Goal: Task Accomplishment & Management: Complete application form

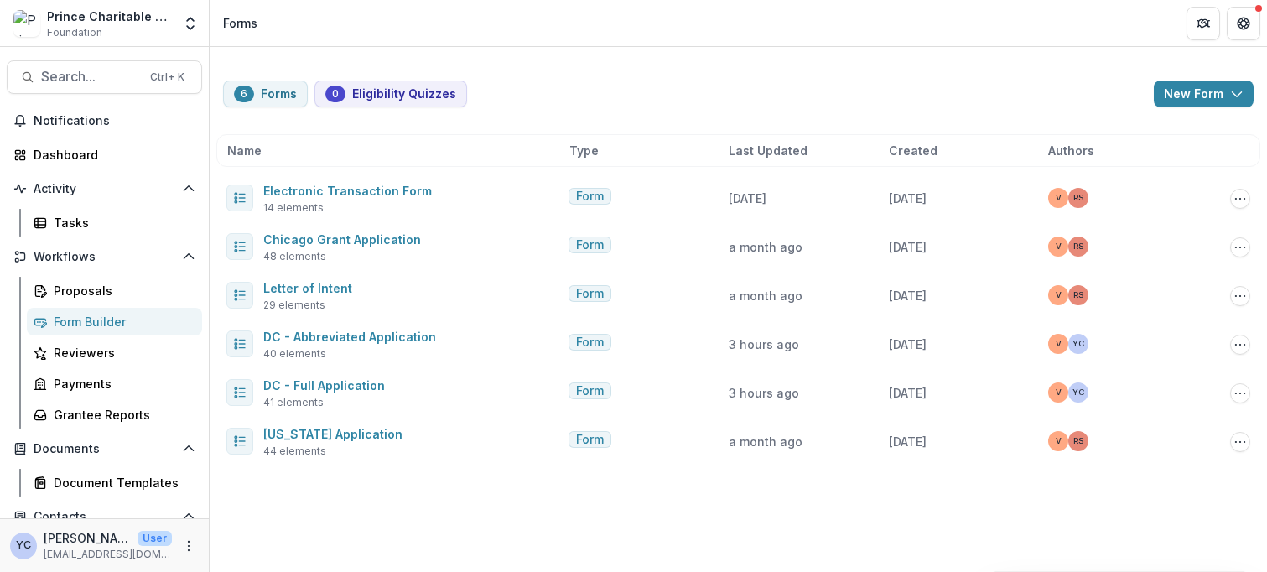
click at [1255, 516] on div "6 Forms 0 Eligibility Quizzes New Form New Eligibility Quiz New Form Name Type …" at bounding box center [739, 309] width 1058 height 525
click at [605, 517] on div "6 Forms 0 Eligibility Quizzes New Form New Eligibility Quiz New Form Name Type …" at bounding box center [739, 309] width 1058 height 525
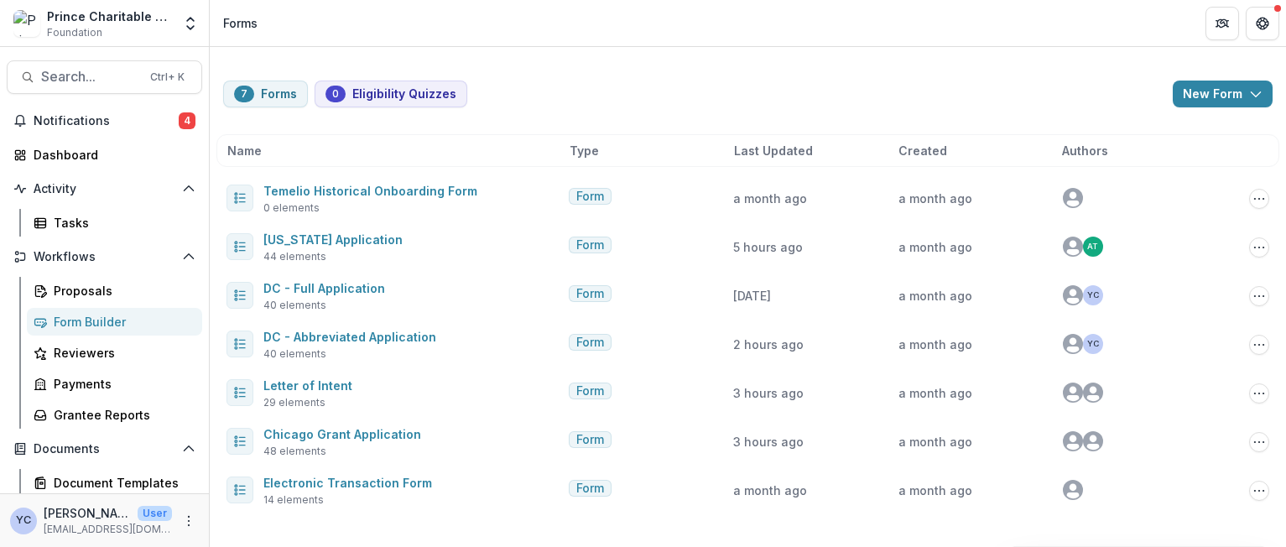
click at [558, 81] on div "7 Forms 0 Eligibility Quizzes New Form New Eligibility Quiz New Form" at bounding box center [747, 94] width 1049 height 27
click at [347, 517] on div "7 Forms 0 Eligibility Quizzes New Form New Eligibility Quiz New Form Name Type …" at bounding box center [748, 287] width 1076 height 481
click at [361, 546] on div "7 Forms 0 Eligibility Quizzes New Form New Eligibility Quiz New Form Name Type …" at bounding box center [748, 297] width 1076 height 500
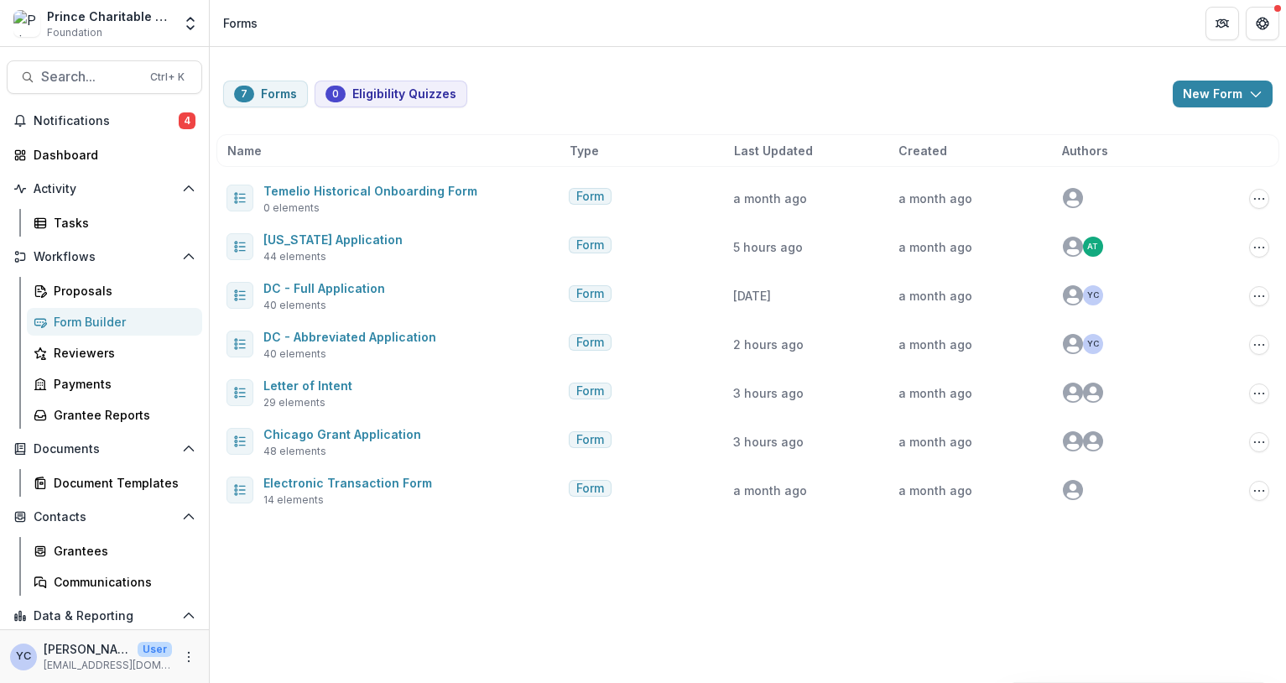
click at [381, 546] on div "7 Forms 0 Eligibility Quizzes New Form New Eligibility Quiz New Form Name Type …" at bounding box center [748, 365] width 1076 height 636
click at [382, 546] on div "7 Forms 0 Eligibility Quizzes New Form New Eligibility Quiz New Form Name Type …" at bounding box center [748, 365] width 1076 height 636
click at [159, 18] on div "Prince Charitable Trusts Sandbox" at bounding box center [109, 17] width 125 height 18
click at [185, 23] on icon "Open entity switcher" at bounding box center [190, 23] width 17 height 17
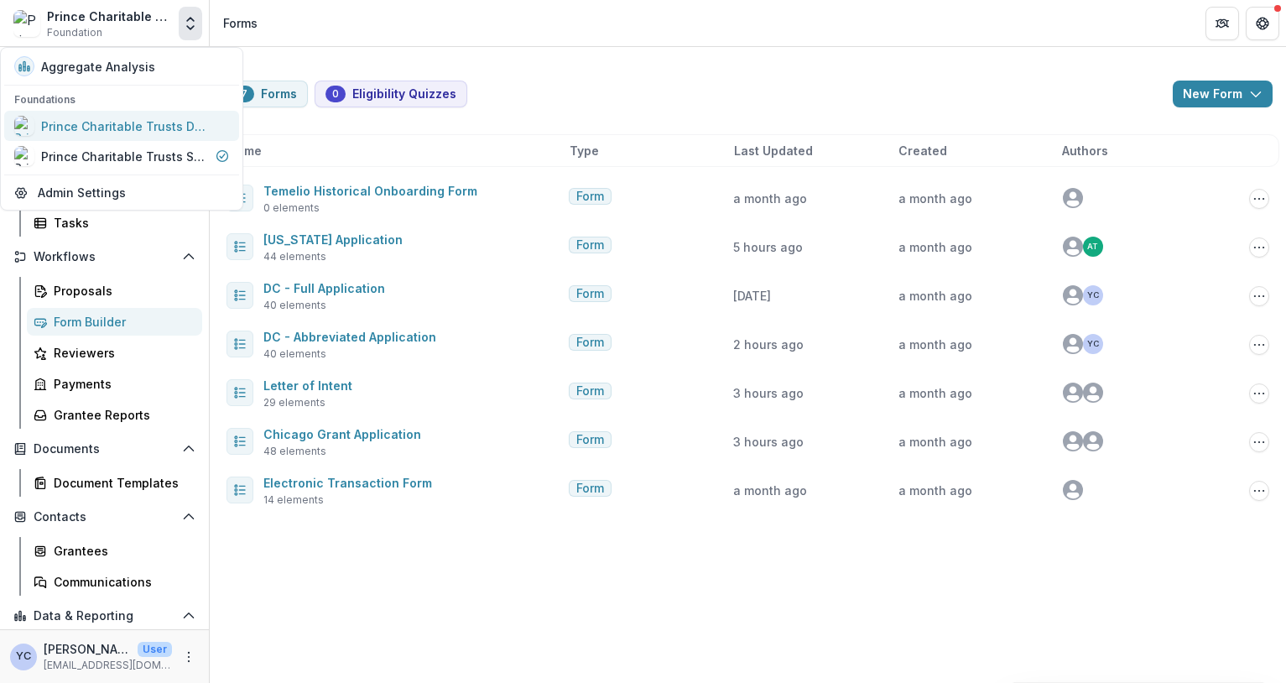
click at [153, 127] on div "Prince Charitable Trusts DEMO" at bounding box center [125, 126] width 168 height 18
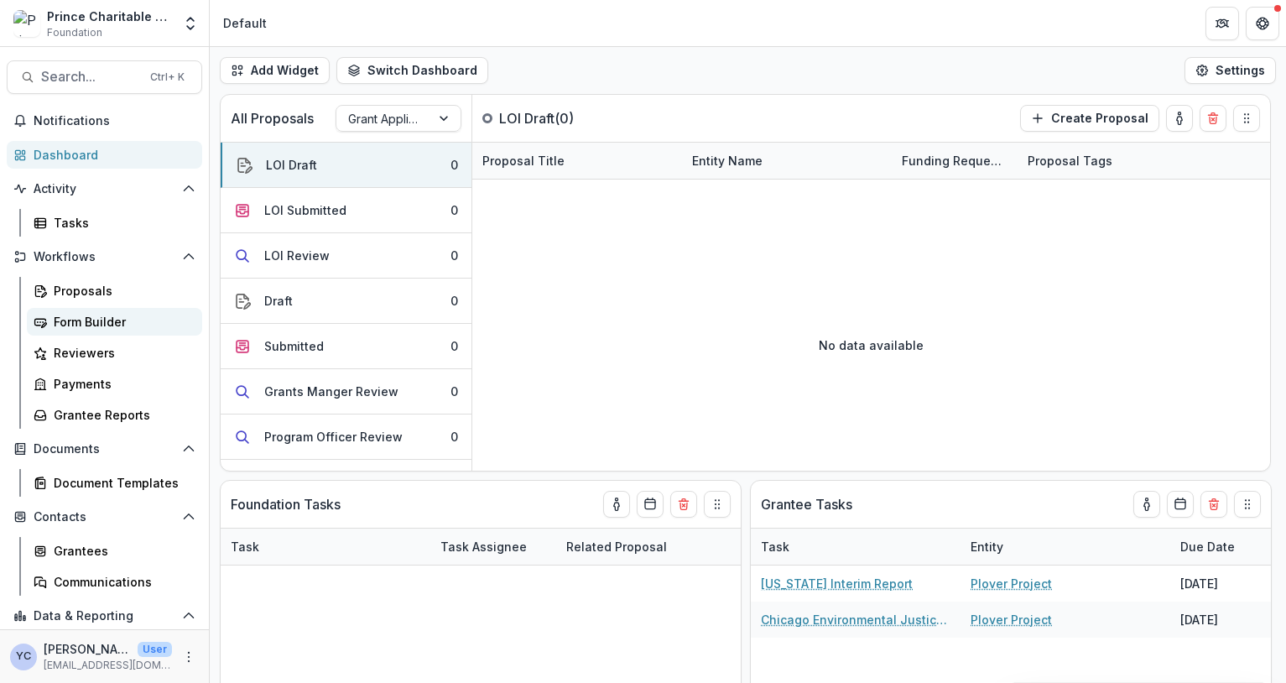
click at [102, 317] on div "Form Builder" at bounding box center [121, 322] width 135 height 18
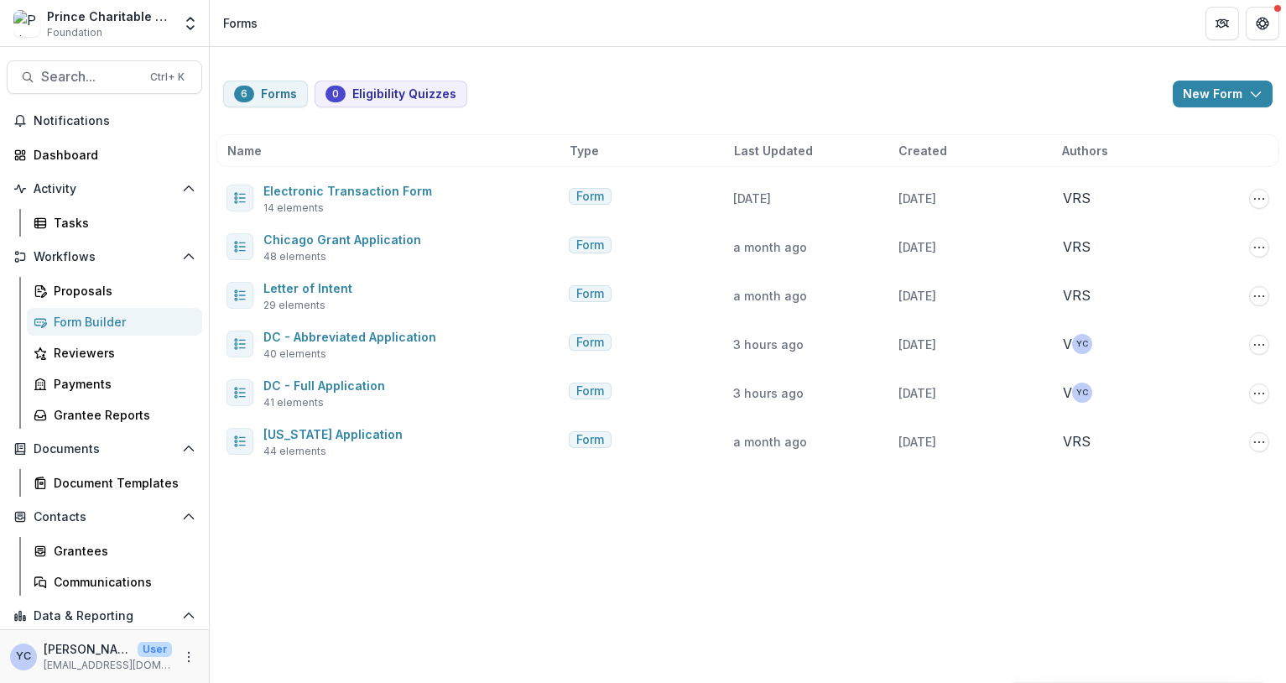
click at [403, 546] on div "6 Forms 0 Eligibility Quizzes New Form New Eligibility Quiz New Form Name Type …" at bounding box center [748, 365] width 1076 height 636
click at [505, 546] on div "6 Forms 0 Eligibility Quizzes New Form New Eligibility Quiz New Form Name Type …" at bounding box center [748, 365] width 1076 height 636
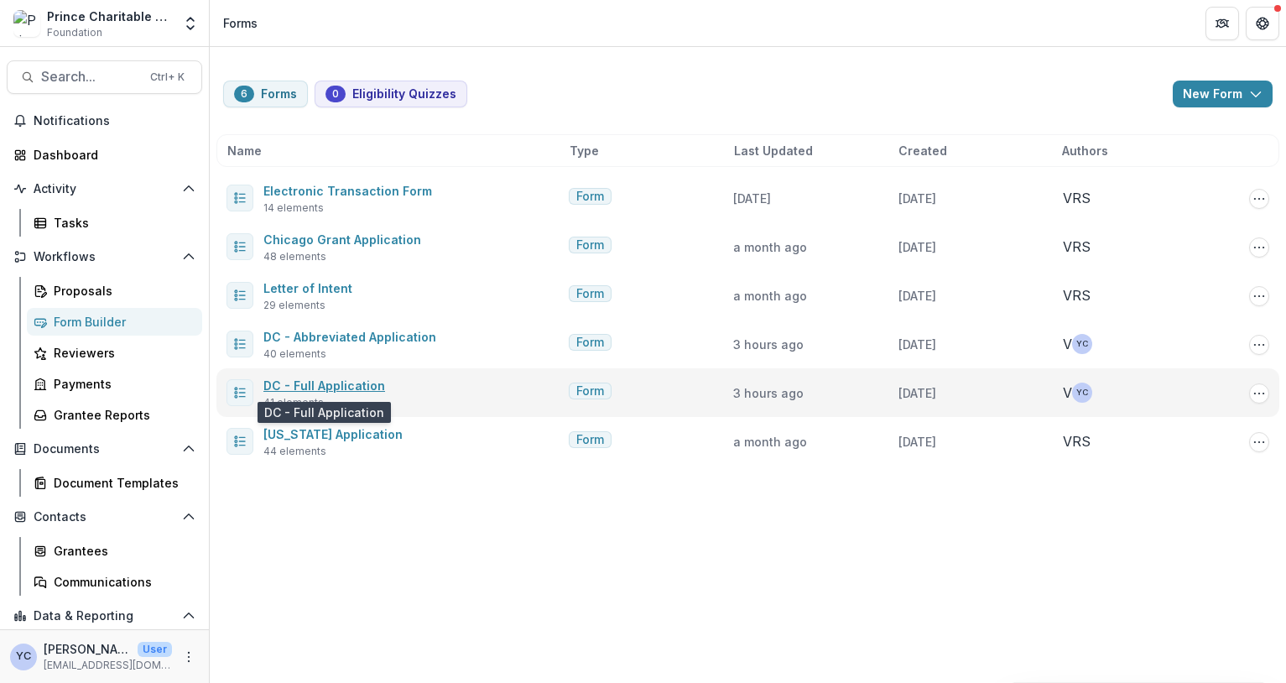
click at [321, 385] on link "DC - Full Application" at bounding box center [324, 385] width 122 height 14
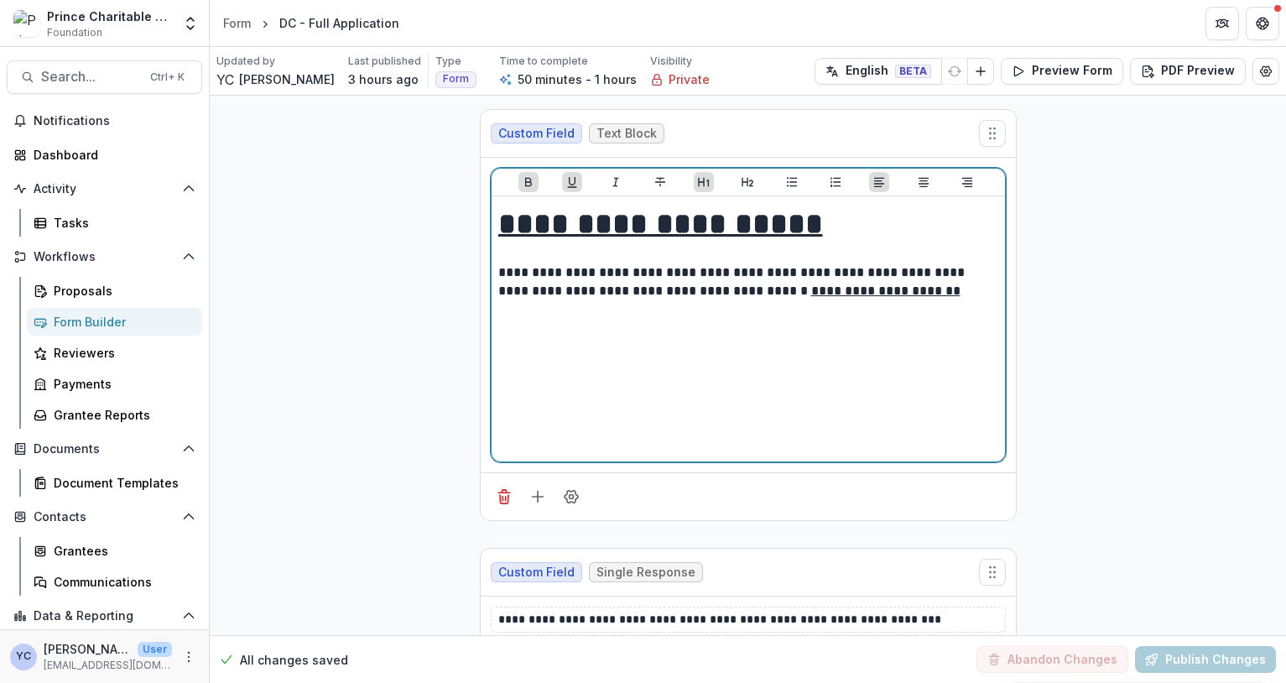
click at [682, 309] on div "**********" at bounding box center [748, 329] width 500 height 252
click at [682, 294] on p "**********" at bounding box center [748, 281] width 500 height 37
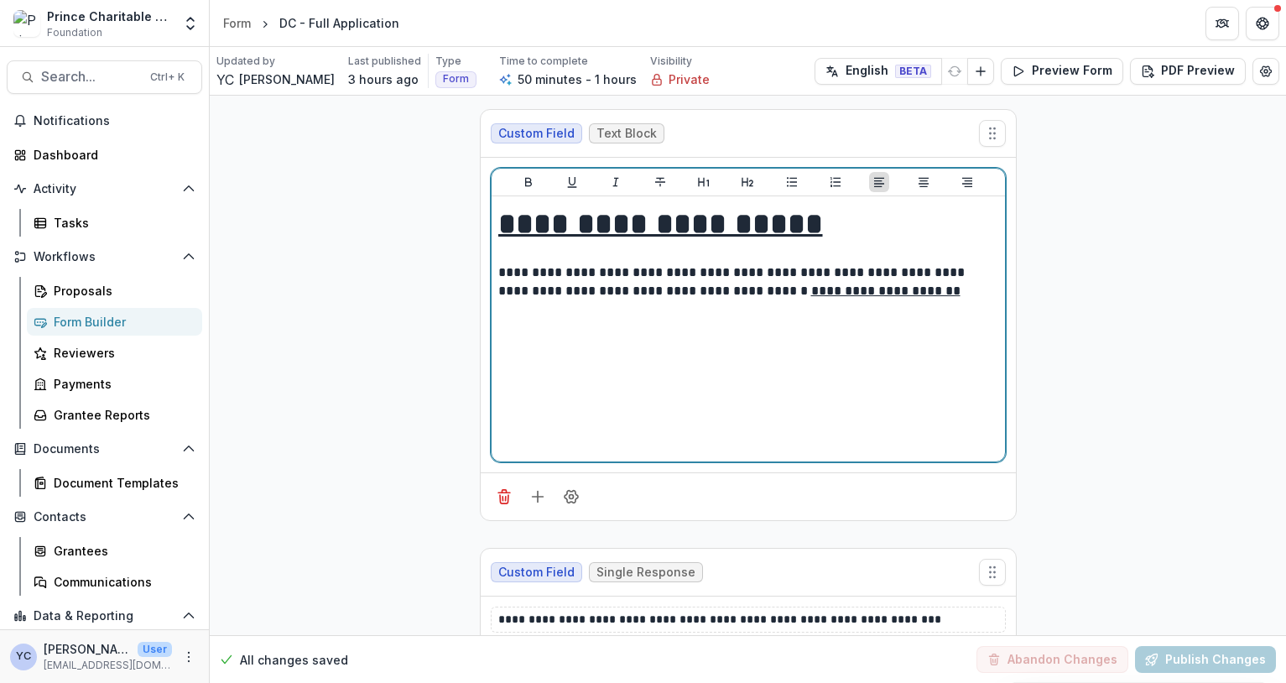
click at [708, 286] on p "**********" at bounding box center [748, 281] width 500 height 37
drag, startPoint x: 724, startPoint y: 273, endPoint x: 798, endPoint y: 268, distance: 74.8
click at [724, 273] on p "**********" at bounding box center [748, 281] width 500 height 37
click at [798, 268] on p "**********" at bounding box center [748, 281] width 500 height 37
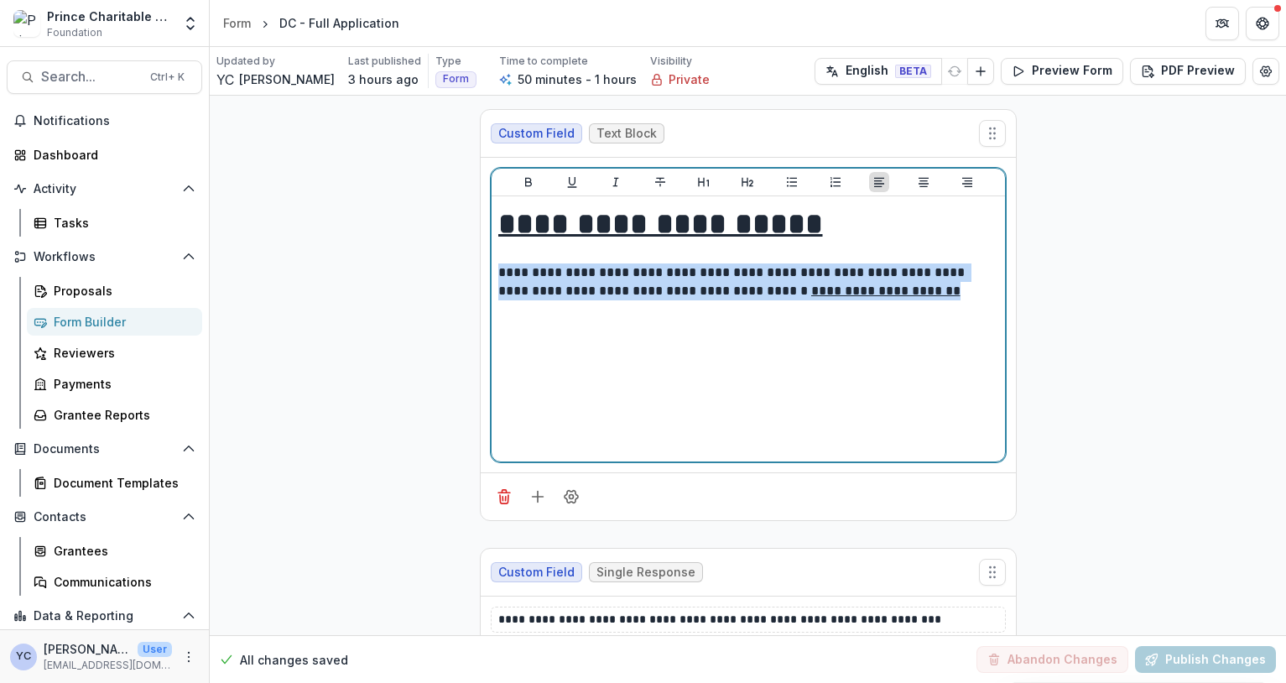
drag, startPoint x: 945, startPoint y: 299, endPoint x: 450, endPoint y: 280, distance: 495.2
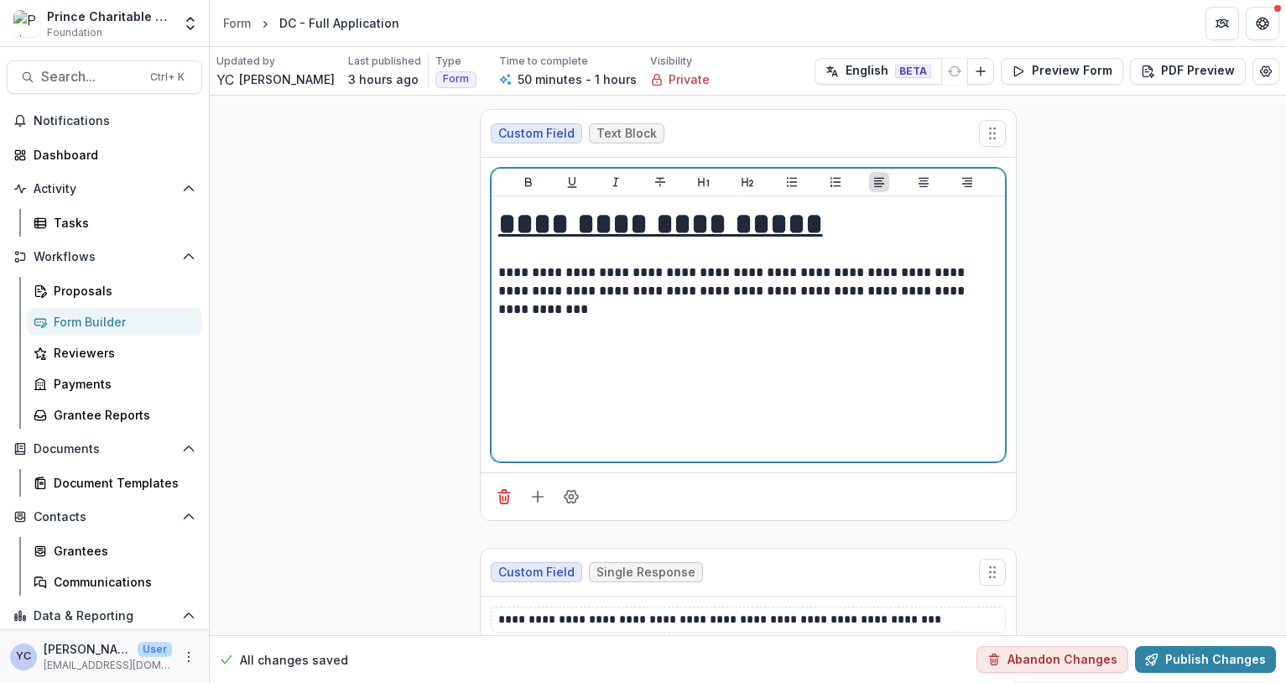
click at [834, 294] on p "**********" at bounding box center [748, 281] width 500 height 37
click at [650, 311] on p "**********" at bounding box center [748, 290] width 500 height 55
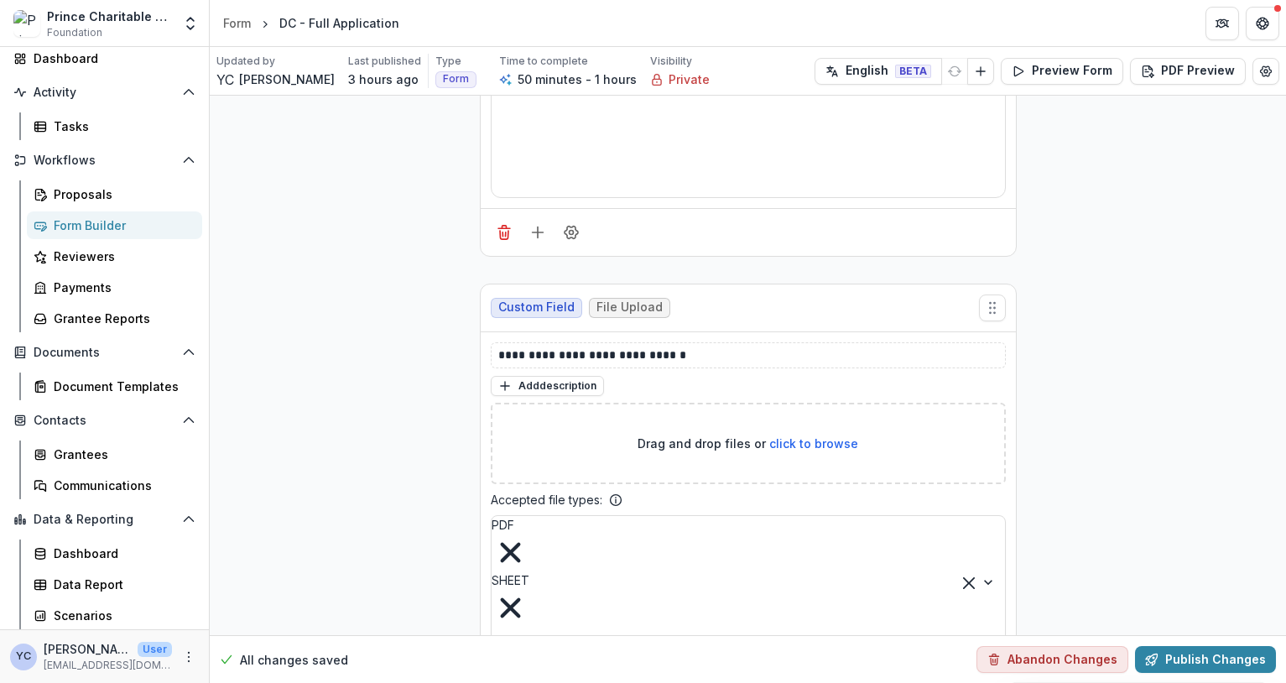
scroll to position [14233, 0]
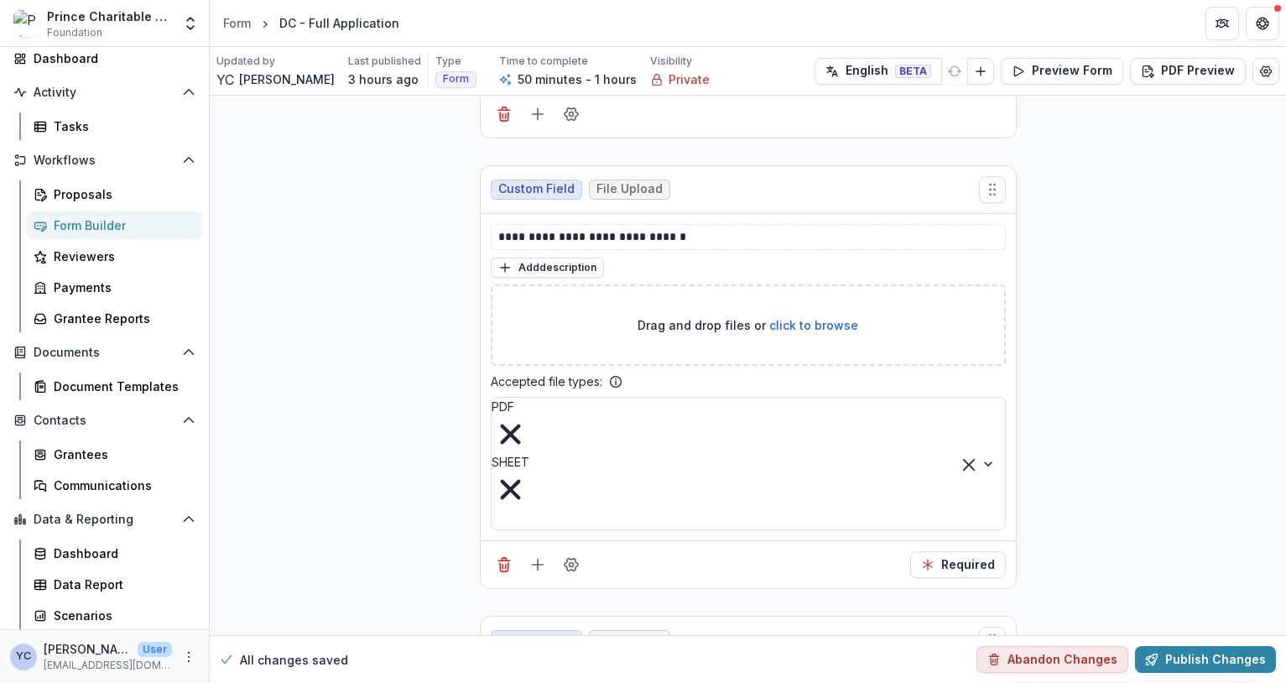
paste div
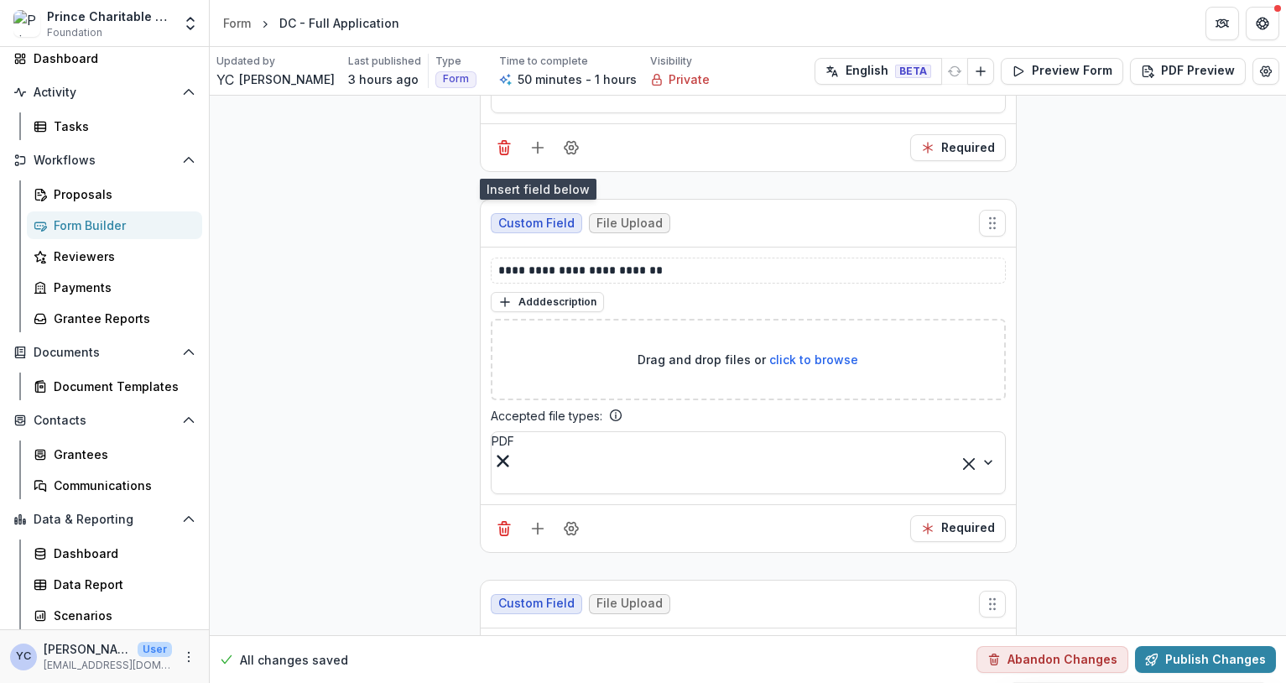
scroll to position [14672, 0]
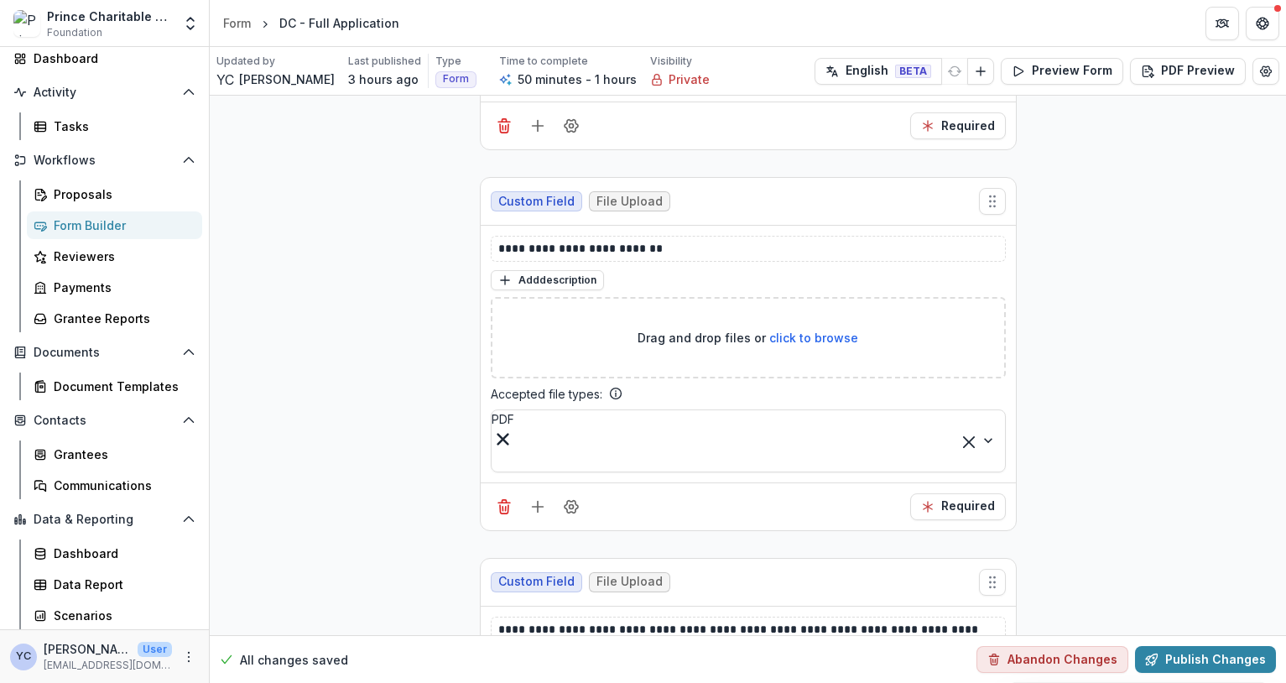
paste div
drag, startPoint x: 636, startPoint y: 339, endPoint x: 718, endPoint y: 336, distance: 82.2
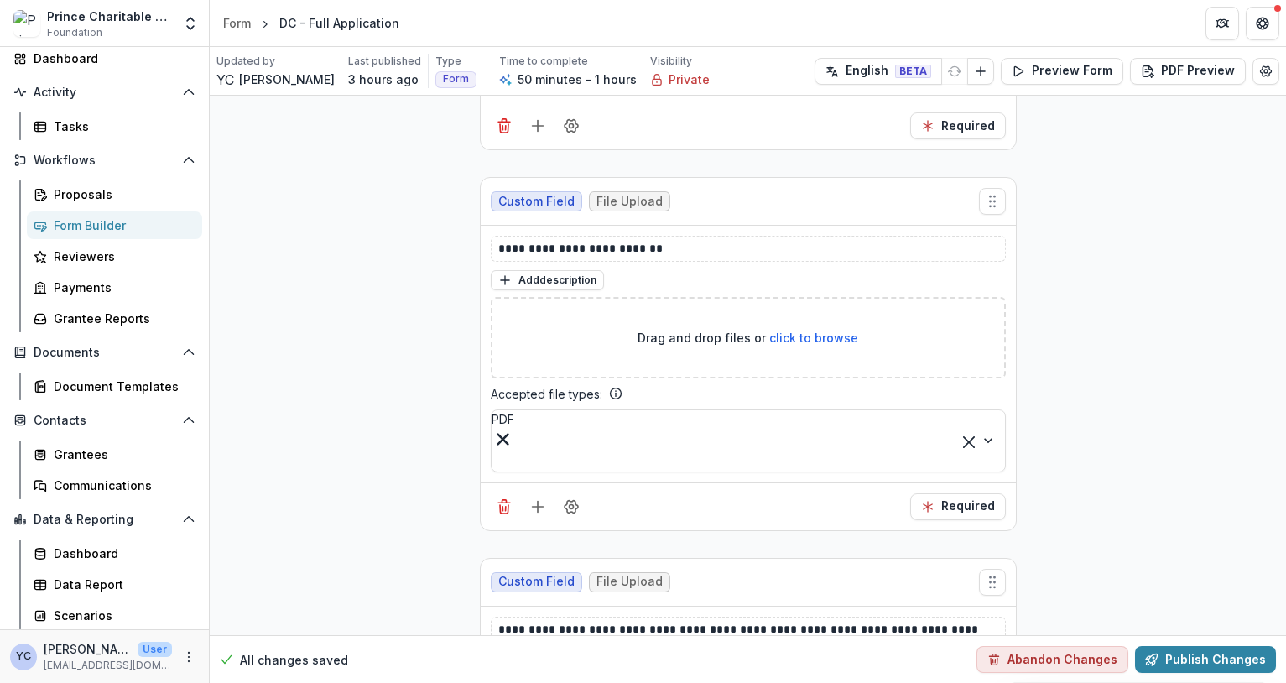
drag, startPoint x: 651, startPoint y: 340, endPoint x: 376, endPoint y: 300, distance: 278.0
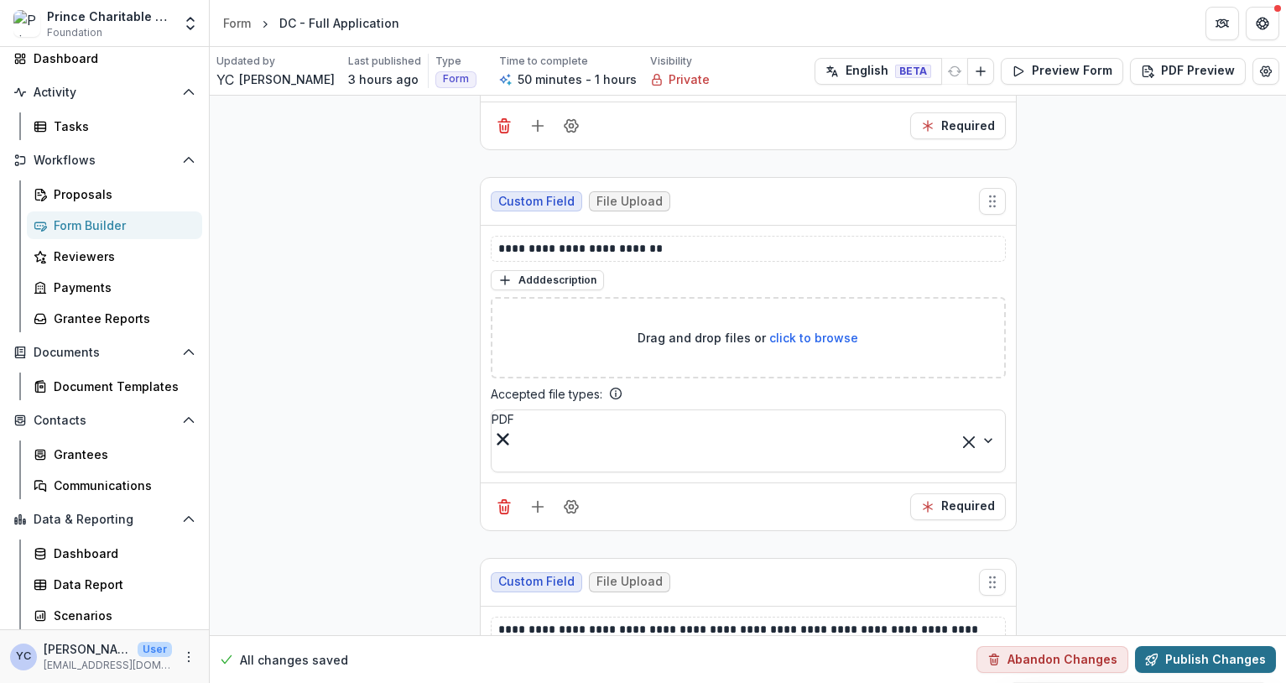
drag, startPoint x: 1037, startPoint y: 502, endPoint x: 1141, endPoint y: 672, distance: 198.8
click at [1188, 546] on button "Publish Changes" at bounding box center [1205, 659] width 141 height 27
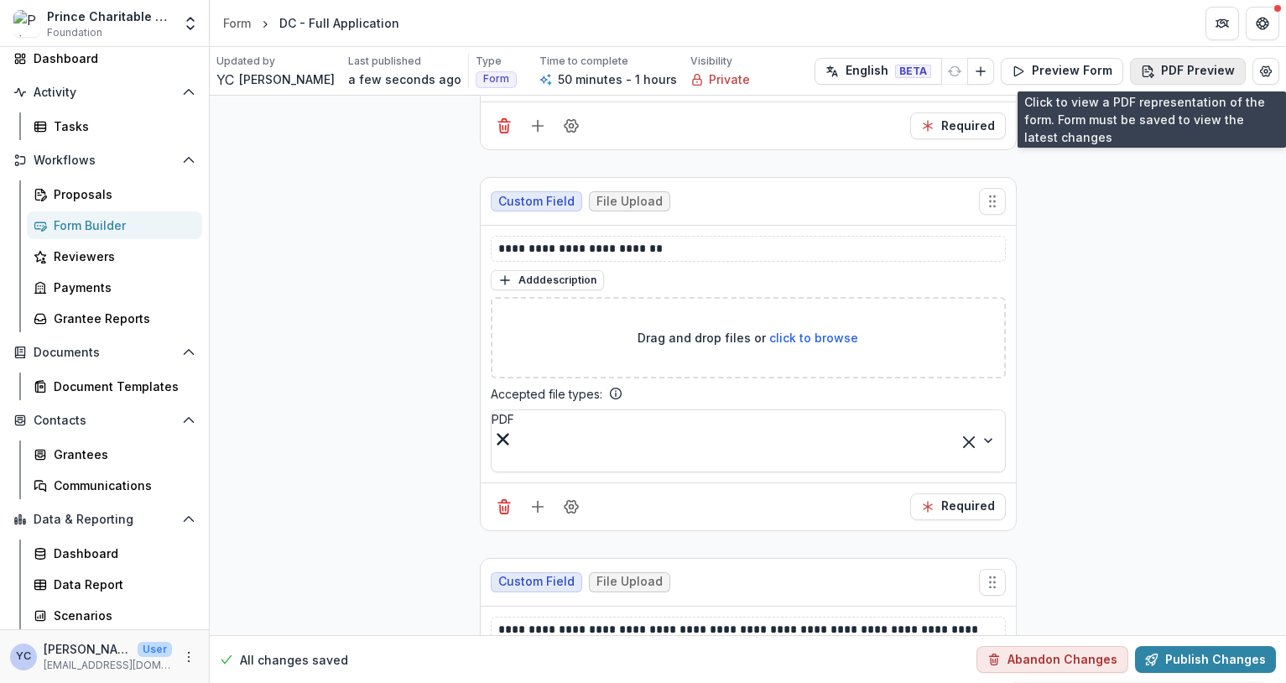
click at [1208, 80] on button "PDF Preview" at bounding box center [1188, 71] width 116 height 27
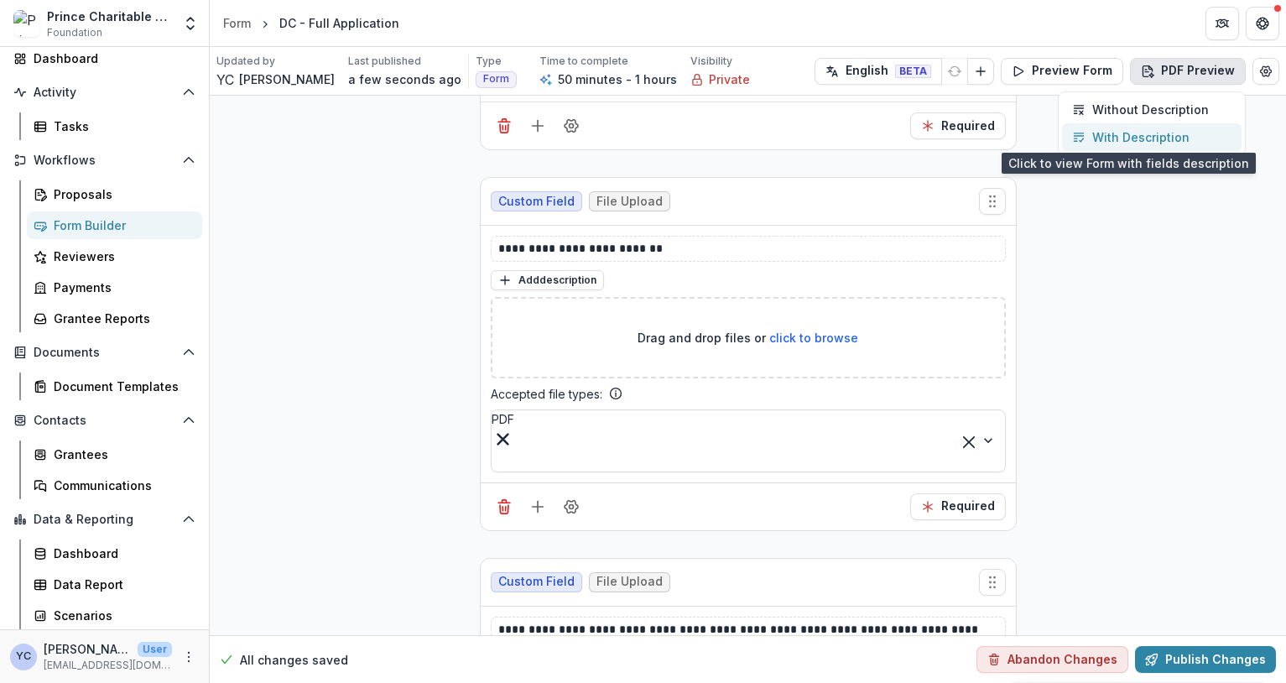
click at [1128, 133] on p "With Description" at bounding box center [1140, 137] width 97 height 18
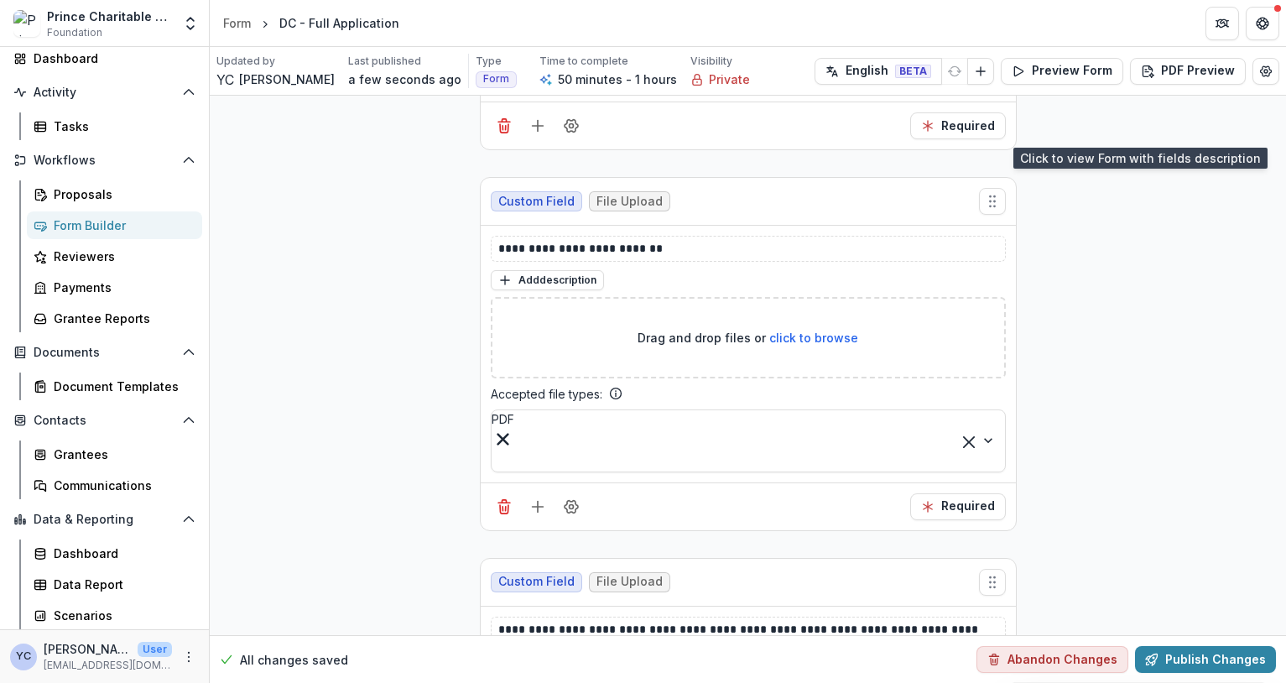
click at [13, 546] on button "Close" at bounding box center [6, 693] width 13 height 20
click at [1047, 72] on button "Preview Form" at bounding box center [1061, 71] width 122 height 27
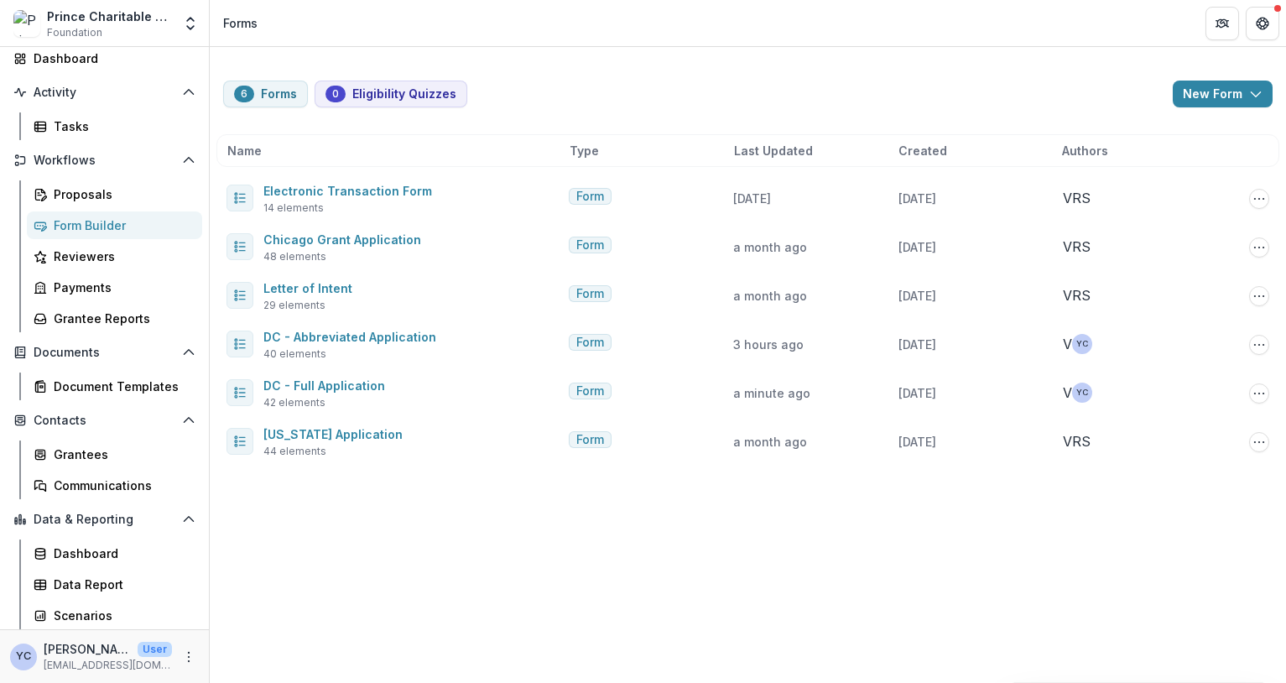
click at [455, 546] on div "6 Forms 0 Eligibility Quizzes New Form New Eligibility Quiz New Form Name Type …" at bounding box center [748, 365] width 1076 height 636
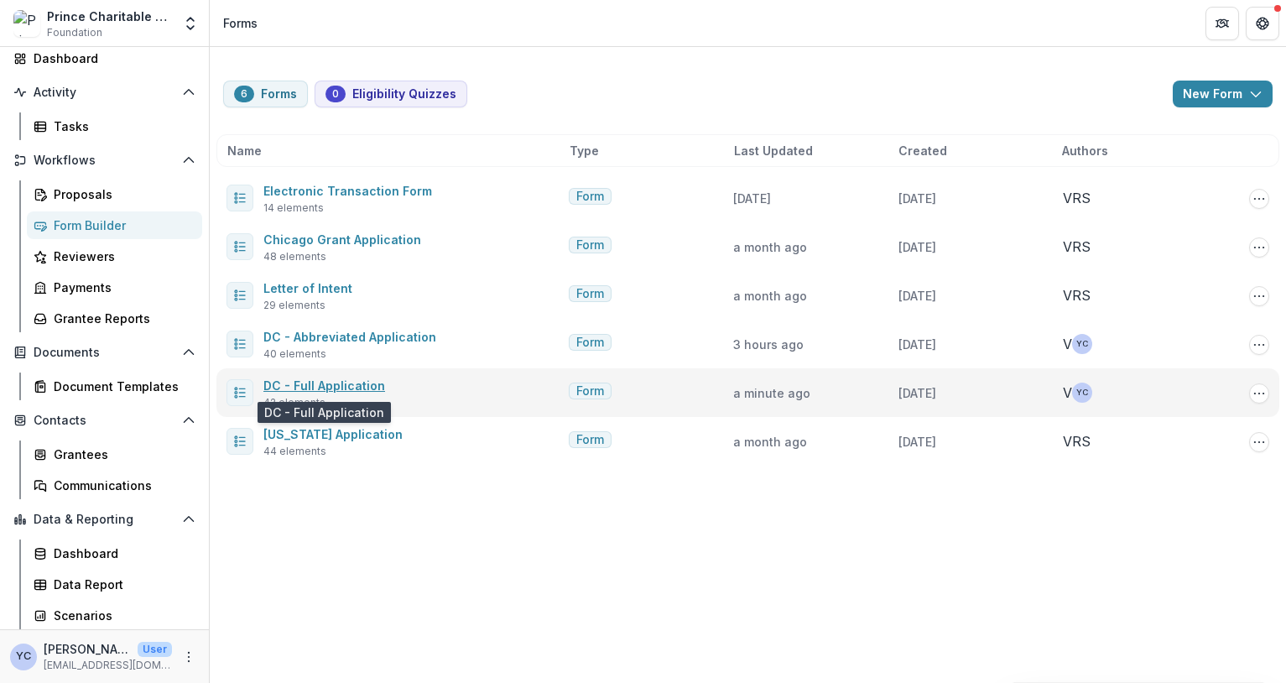
click at [329, 388] on link "DC - Full Application" at bounding box center [324, 385] width 122 height 14
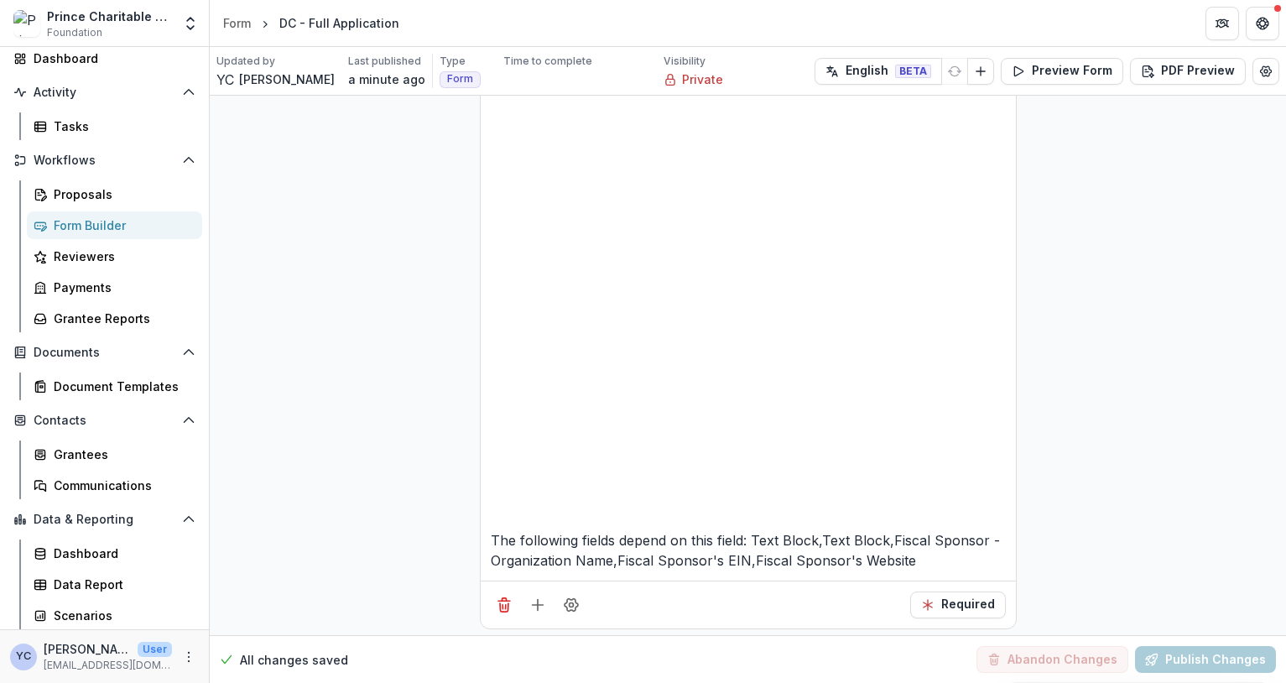
scroll to position [839, 0]
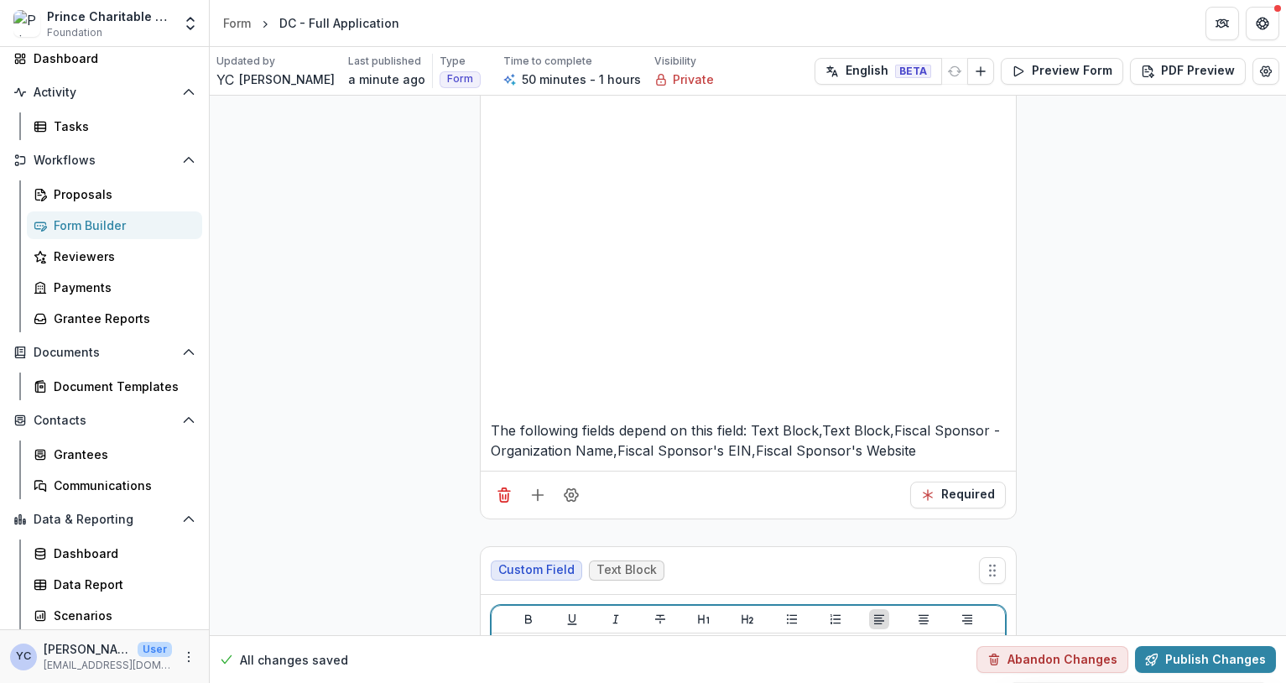
scroll to position [922, 0]
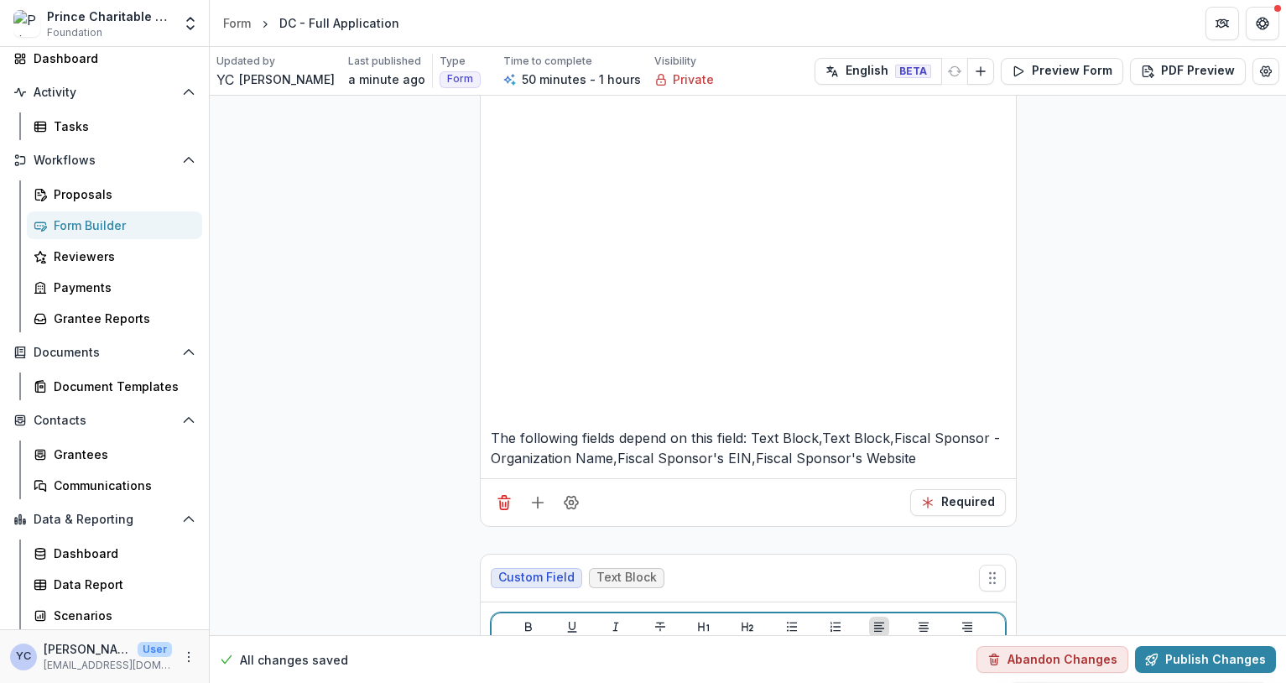
drag, startPoint x: 993, startPoint y: 252, endPoint x: 907, endPoint y: 248, distance: 85.6
drag, startPoint x: 928, startPoint y: 252, endPoint x: 773, endPoint y: 248, distance: 154.3
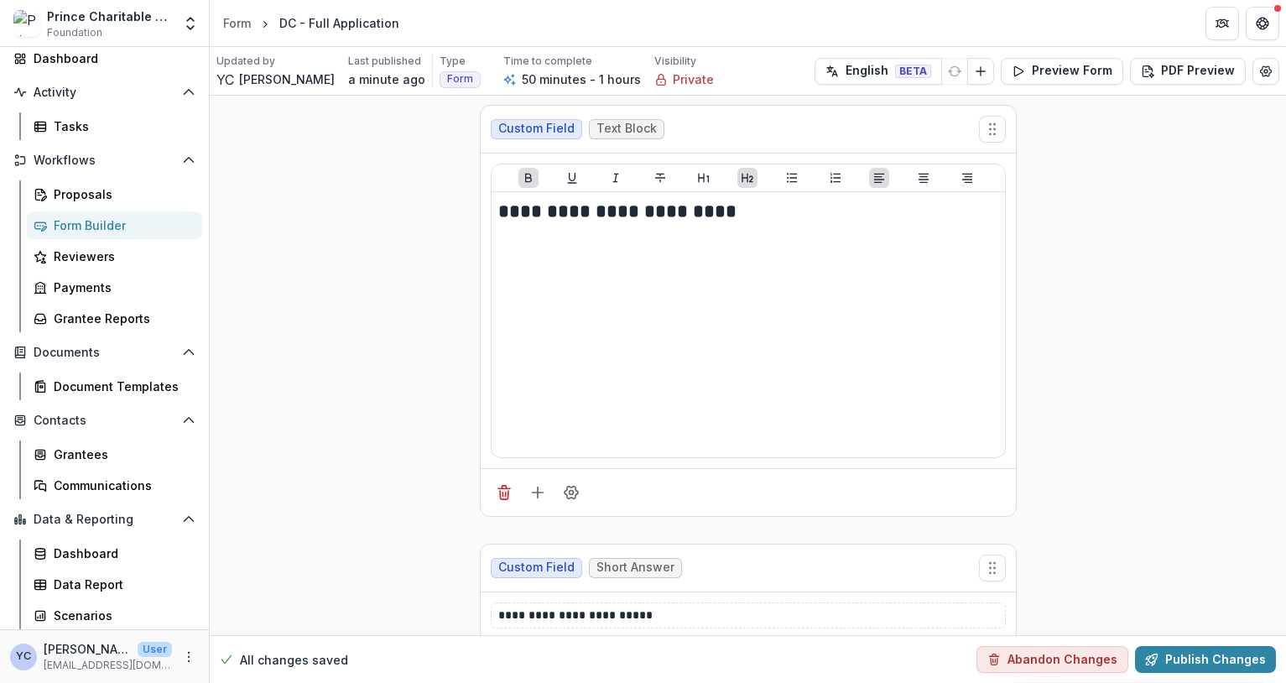
scroll to position [2013, 0]
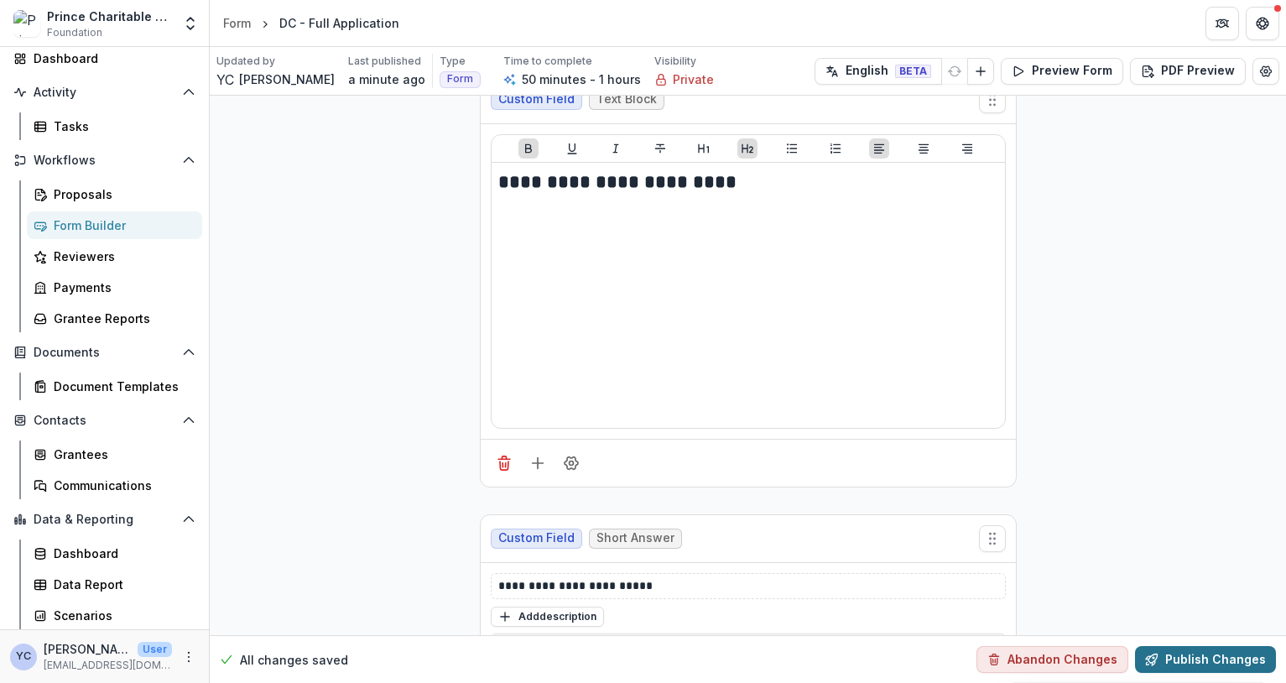
click at [1167, 546] on button "Publish Changes" at bounding box center [1205, 659] width 141 height 27
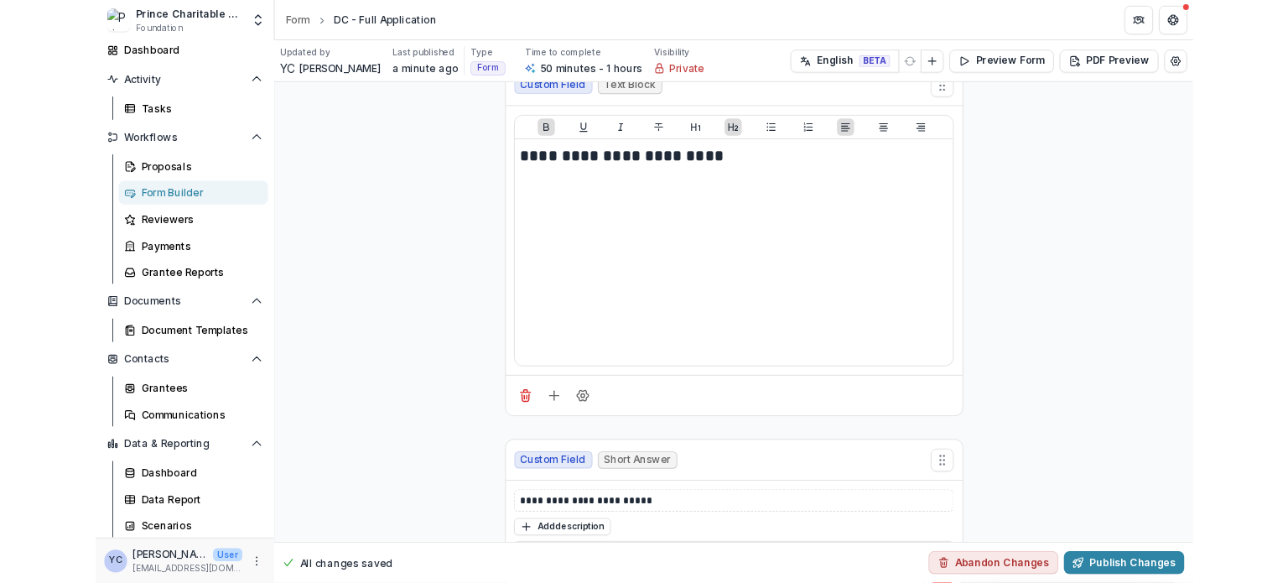
scroll to position [3025, 0]
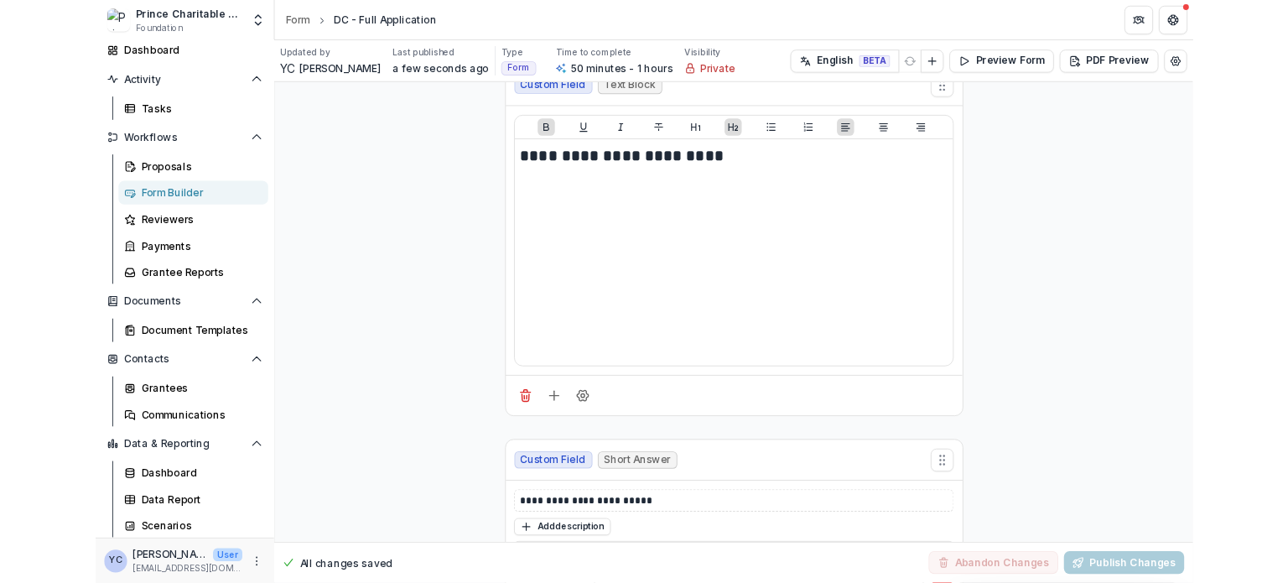
scroll to position [2013, 0]
